Goal: Communication & Community: Share content

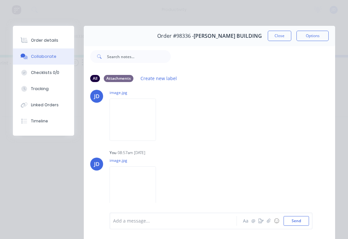
scroll to position [117, 0]
click at [280, 36] on button "Close" at bounding box center [280, 36] width 24 height 10
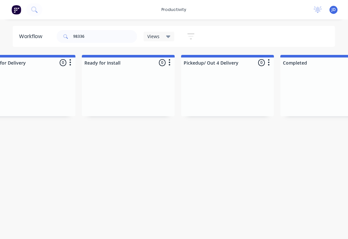
scroll to position [0, 2022]
click at [91, 39] on input "98336" at bounding box center [106, 36] width 64 height 13
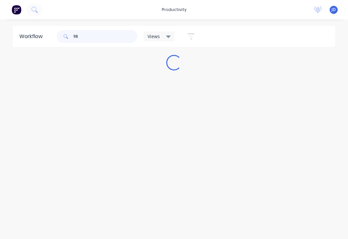
scroll to position [0, 0]
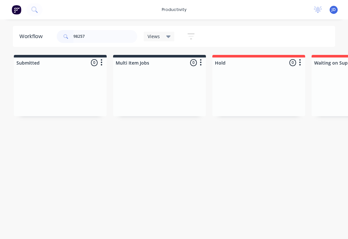
click at [106, 95] on div at bounding box center [60, 92] width 93 height 48
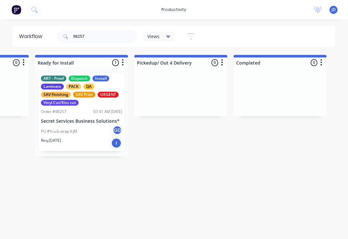
scroll to position [0, 2062]
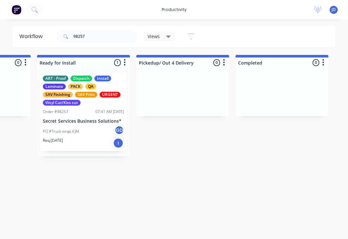
click at [86, 126] on div "PO #Truck wrap AJM GD" at bounding box center [83, 131] width 81 height 12
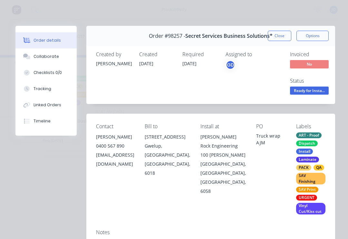
click at [51, 57] on div "Collaborate" at bounding box center [46, 57] width 25 height 6
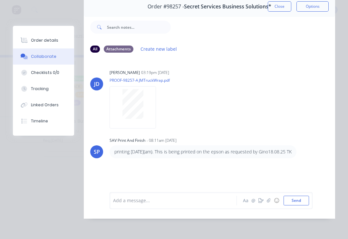
scroll to position [39, 0]
click at [271, 201] on icon "button" at bounding box center [269, 200] width 4 height 5
click at [266, 202] on button "button" at bounding box center [269, 200] width 8 height 8
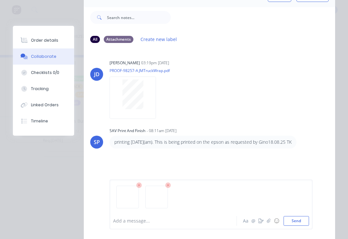
click at [296, 221] on button "Send" at bounding box center [296, 221] width 25 height 10
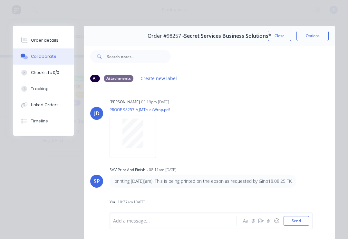
scroll to position [0, 0]
click at [282, 34] on button "Close" at bounding box center [280, 36] width 24 height 10
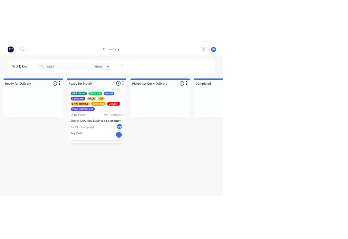
scroll to position [0, 2129]
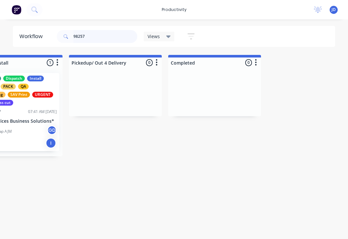
click at [102, 39] on input "98257" at bounding box center [106, 36] width 64 height 13
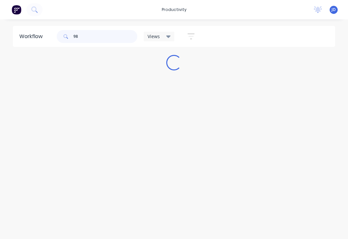
scroll to position [0, 0]
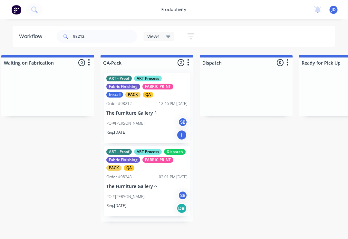
scroll to position [0, 1601]
click at [141, 112] on p "The Furniture Gallery ^" at bounding box center [147, 112] width 81 height 5
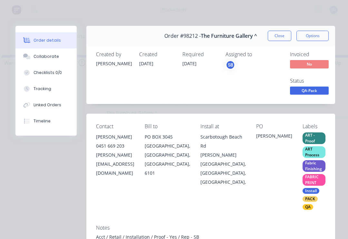
click at [48, 61] on button "Collaborate" at bounding box center [45, 56] width 61 height 16
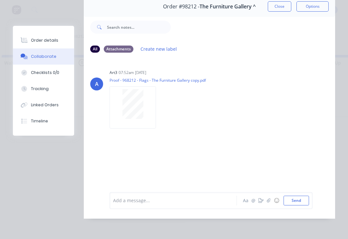
scroll to position [39, 0]
click at [269, 204] on button "button" at bounding box center [269, 200] width 8 height 8
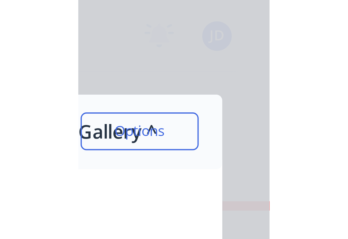
scroll to position [0, 1601]
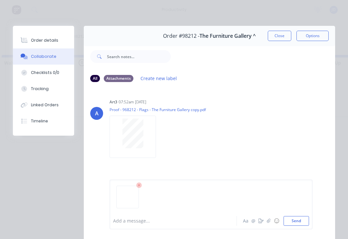
click at [305, 217] on button "Send" at bounding box center [296, 221] width 25 height 10
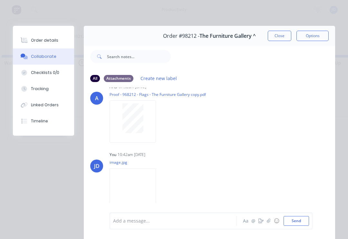
scroll to position [15, 0]
click at [266, 223] on button "button" at bounding box center [269, 221] width 8 height 8
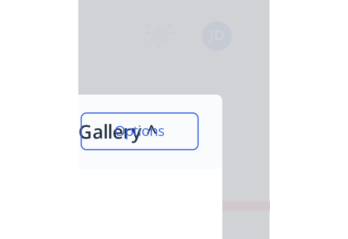
scroll to position [0, 1601]
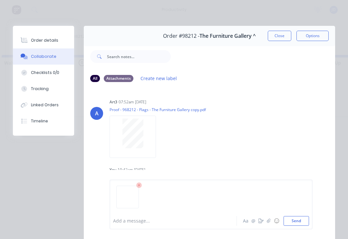
click at [308, 222] on button "Send" at bounding box center [296, 221] width 25 height 10
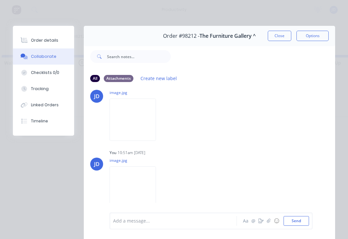
scroll to position [85, 0]
click at [267, 220] on button "button" at bounding box center [269, 221] width 8 height 8
click at [309, 221] on button "Send" at bounding box center [296, 221] width 25 height 10
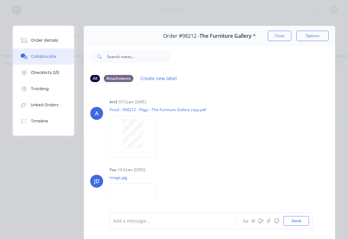
scroll to position [0, 0]
click at [46, 40] on div "Order details" at bounding box center [44, 40] width 27 height 6
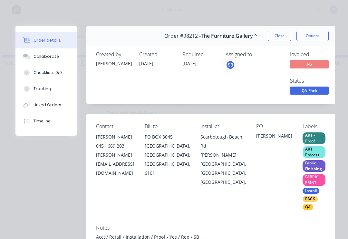
click at [48, 57] on div "Collaborate" at bounding box center [46, 57] width 25 height 6
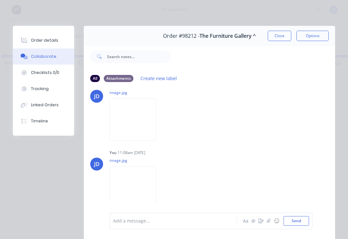
scroll to position [155, 0]
click at [269, 223] on button "button" at bounding box center [269, 221] width 8 height 8
click at [306, 218] on button "Send" at bounding box center [296, 221] width 25 height 10
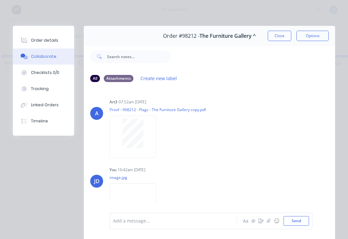
scroll to position [0, 0]
click at [275, 39] on button "Close" at bounding box center [280, 36] width 24 height 10
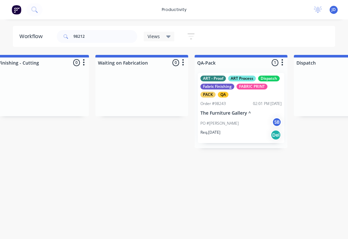
scroll to position [0, 1506]
click at [88, 38] on input "98212" at bounding box center [106, 36] width 64 height 13
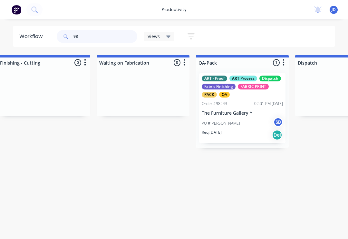
scroll to position [0, 0]
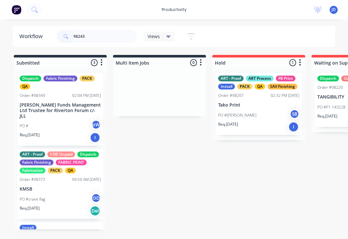
click at [100, 35] on input "98243" at bounding box center [106, 36] width 64 height 13
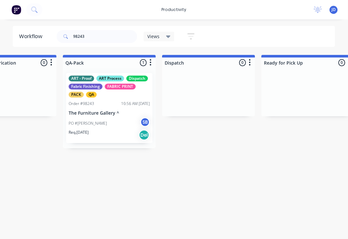
scroll to position [0, 1636]
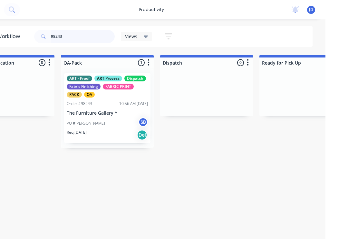
click at [100, 40] on input "98243" at bounding box center [106, 36] width 64 height 13
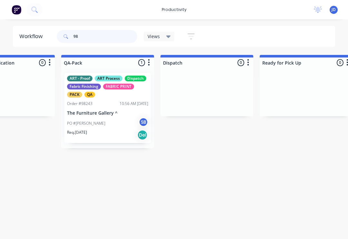
scroll to position [0, 0]
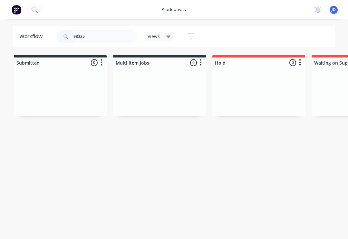
click at [114, 89] on div at bounding box center [159, 92] width 93 height 48
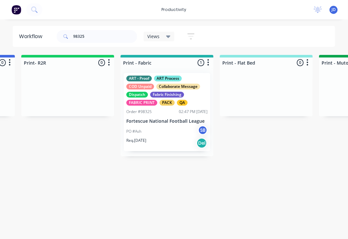
scroll to position [0, 787]
click at [173, 126] on div "PO #Ash SB" at bounding box center [166, 131] width 81 height 12
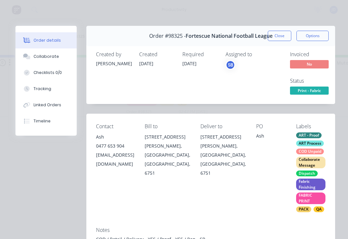
click at [46, 59] on button "Collaborate" at bounding box center [45, 56] width 61 height 16
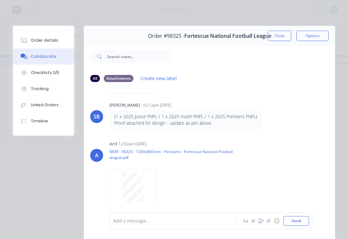
scroll to position [64, 0]
click at [270, 221] on icon "button" at bounding box center [269, 220] width 4 height 4
click at [308, 217] on button "Send" at bounding box center [296, 221] width 25 height 10
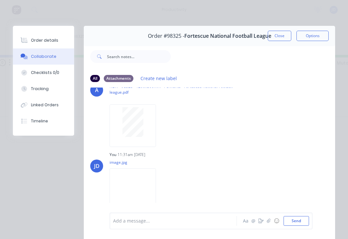
scroll to position [129, 0]
click at [281, 36] on button "Close" at bounding box center [280, 36] width 24 height 10
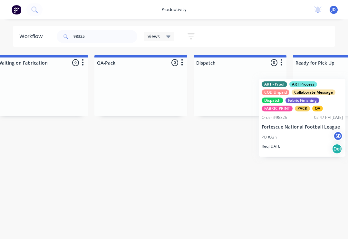
scroll to position [0, 1609]
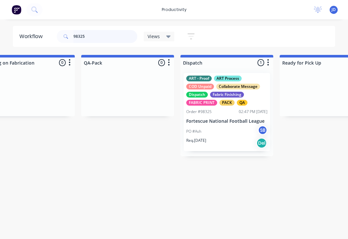
click at [98, 41] on input "98325" at bounding box center [106, 36] width 64 height 13
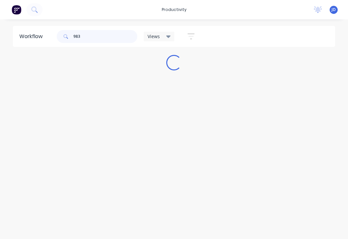
scroll to position [0, 0]
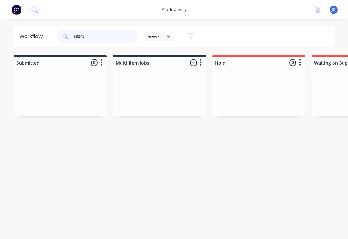
type input "98243"
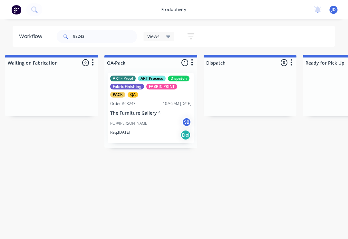
click at [159, 117] on div "PO #[PERSON_NAME] SB" at bounding box center [151, 123] width 81 height 12
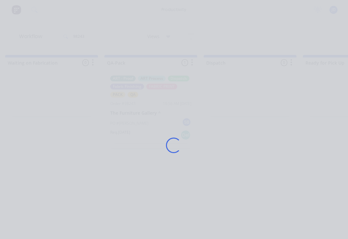
scroll to position [0, 1598]
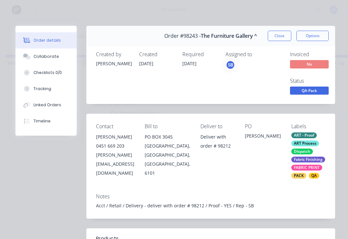
click at [52, 60] on button "Collaborate" at bounding box center [45, 56] width 61 height 16
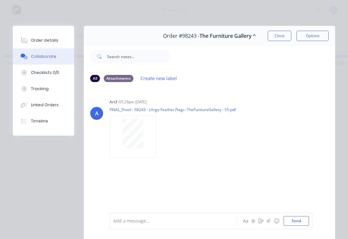
click at [269, 221] on icon "button" at bounding box center [269, 220] width 4 height 4
click at [302, 220] on button "Send" at bounding box center [296, 221] width 25 height 10
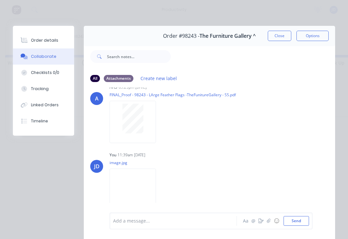
scroll to position [15, 0]
click at [276, 36] on button "Close" at bounding box center [280, 36] width 24 height 10
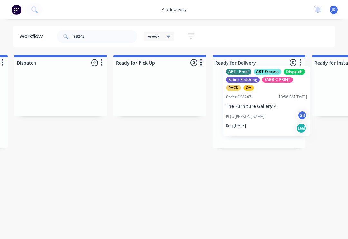
scroll to position [0, 1787]
